Goal: Information Seeking & Learning: Check status

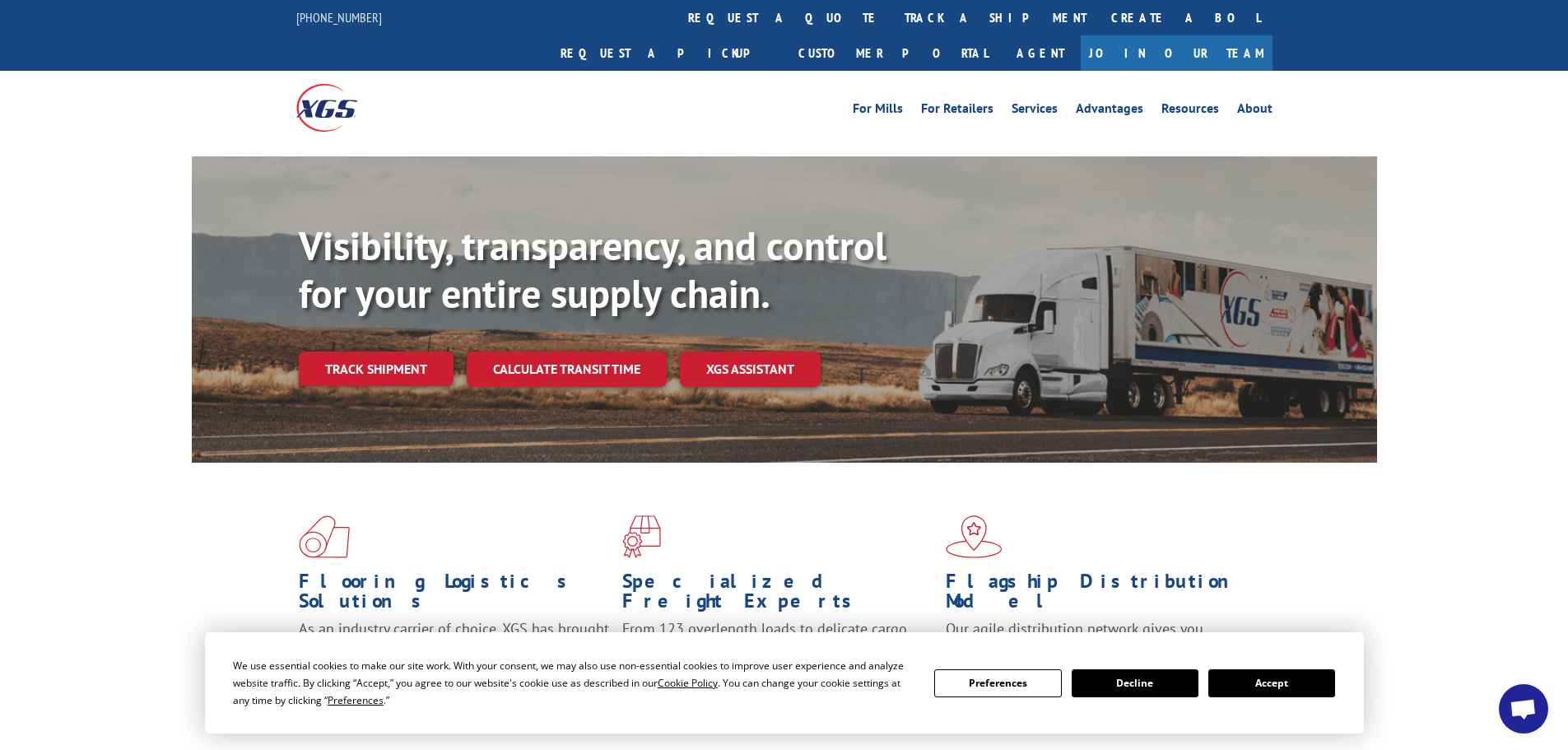
click at [1283, 689] on button "Accept" at bounding box center [1272, 683] width 127 height 28
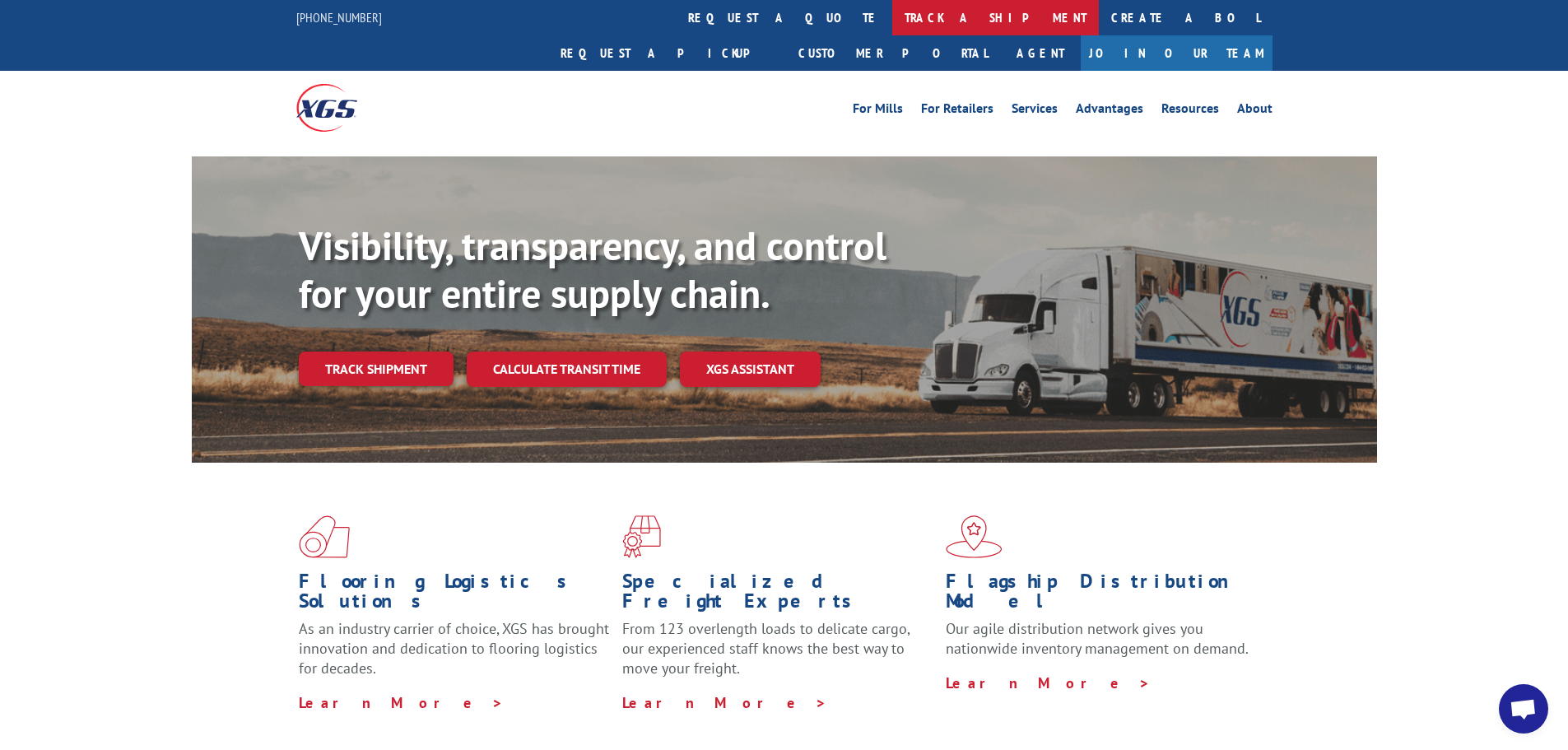
click at [892, 19] on link "track a shipment" at bounding box center [995, 18] width 207 height 36
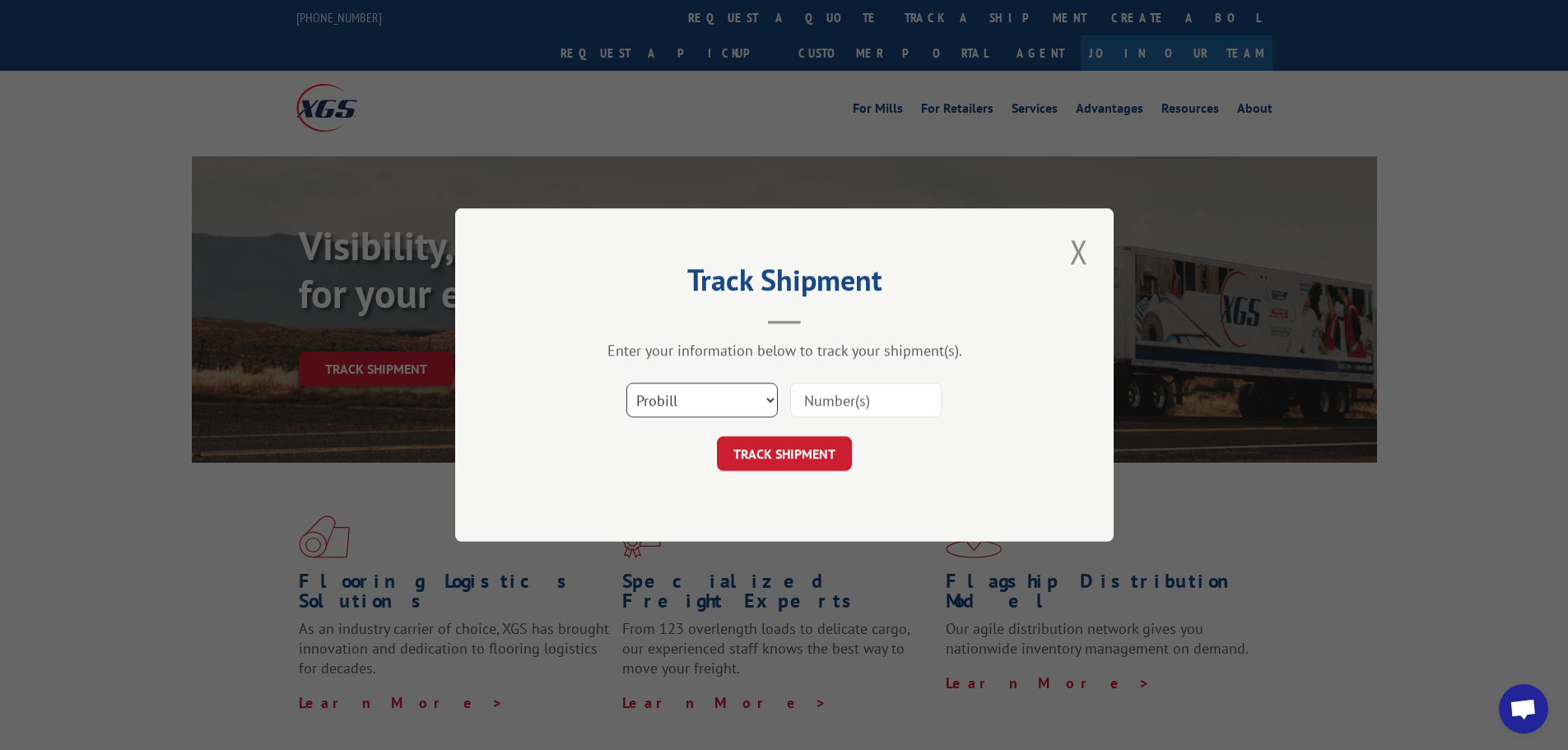
click at [693, 412] on select "Select category... Probill BOL PO" at bounding box center [702, 400] width 152 height 35
select select "po"
click at [627, 383] on select "Select category... Probill BOL PO" at bounding box center [702, 400] width 152 height 35
paste input "12536681"
type input "12536681"
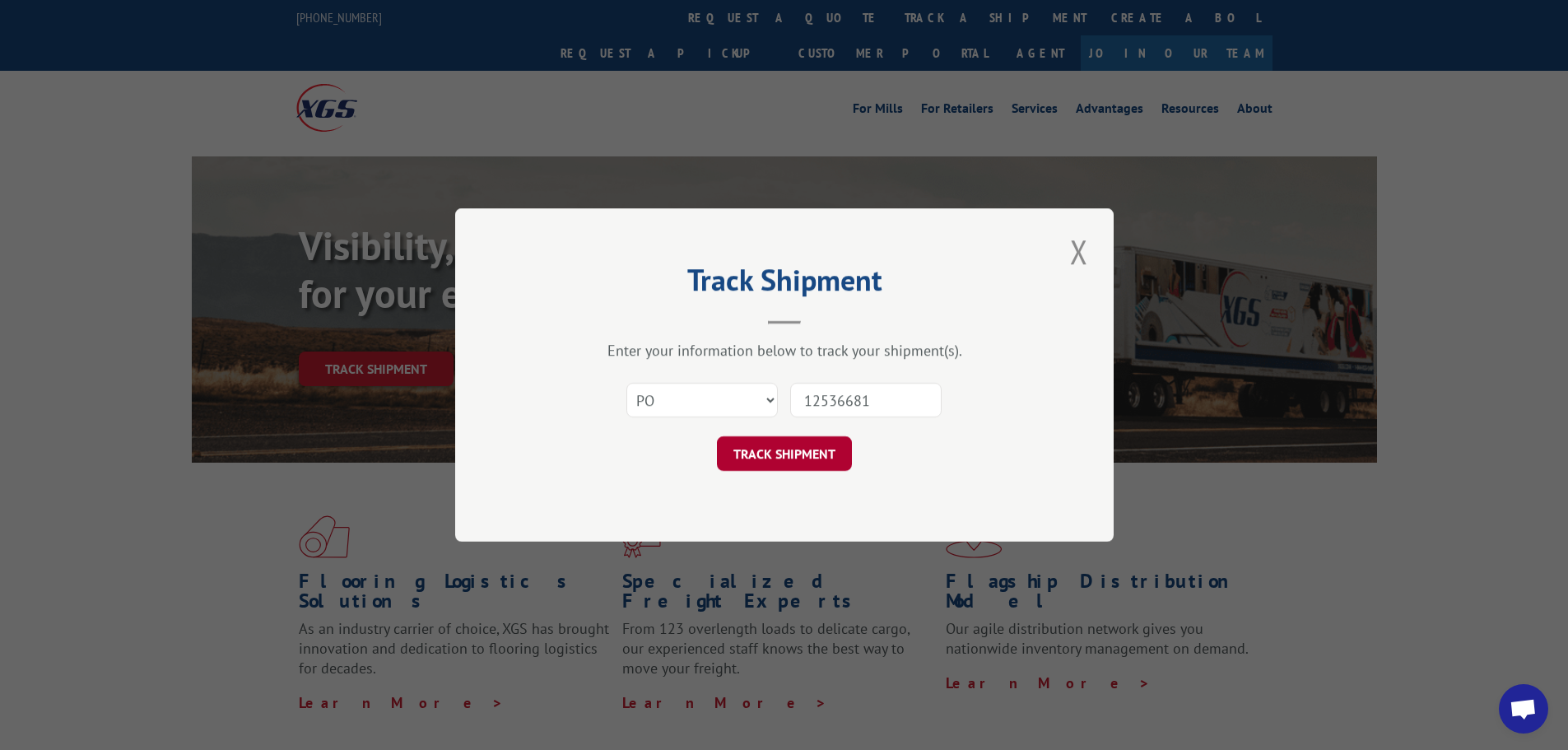
click at [784, 458] on button "TRACK SHIPMENT" at bounding box center [784, 453] width 135 height 35
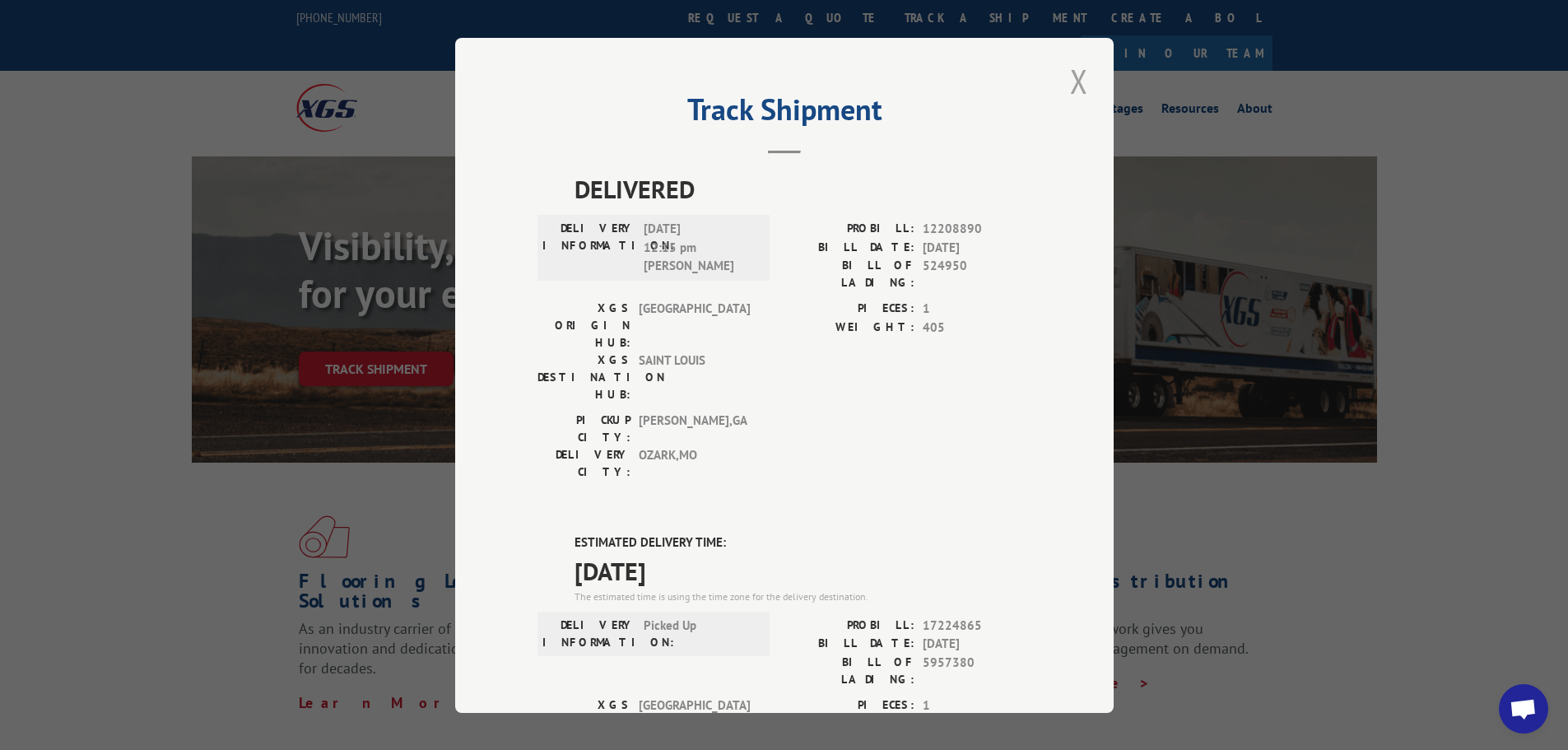
click at [1080, 86] on button "Close modal" at bounding box center [1078, 81] width 28 height 45
